Goal: Transaction & Acquisition: Purchase product/service

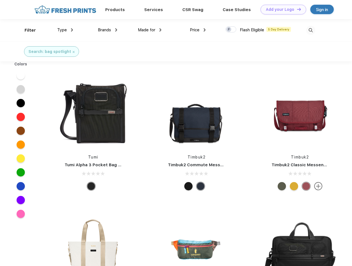
scroll to position [0, 0]
click at [282, 9] on link "Add your Logo Design Tool" at bounding box center [284, 10] width 46 height 10
click at [0, 0] on div "Design Tool" at bounding box center [0, 0] width 0 height 0
click at [297, 9] on link "Add your Logo Design Tool" at bounding box center [284, 10] width 46 height 10
click at [27, 30] on div "Filter" at bounding box center [30, 30] width 11 height 6
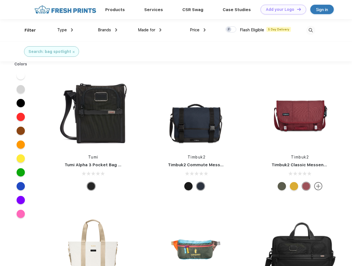
click at [65, 30] on span "Type" at bounding box center [62, 29] width 10 height 5
click at [108, 30] on span "Brands" at bounding box center [104, 29] width 13 height 5
click at [150, 30] on span "Made for" at bounding box center [146, 29] width 17 height 5
click at [198, 30] on span "Price" at bounding box center [195, 29] width 10 height 5
click at [231, 30] on div at bounding box center [231, 29] width 11 height 6
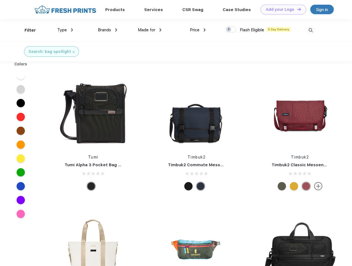
click at [229, 30] on input "checkbox" at bounding box center [228, 28] width 4 height 4
click at [311, 30] on img at bounding box center [311, 30] width 9 height 9
